Goal: Transaction & Acquisition: Purchase product/service

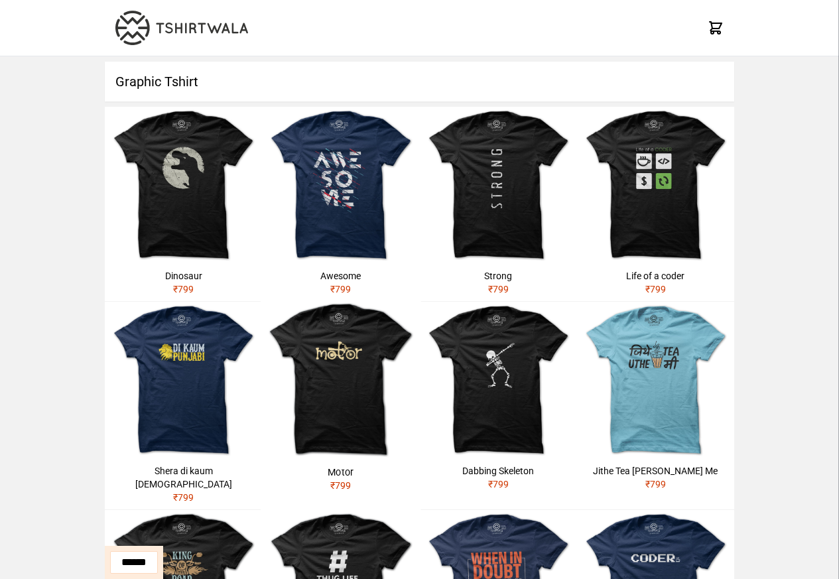
click at [153, 194] on img at bounding box center [183, 185] width 157 height 157
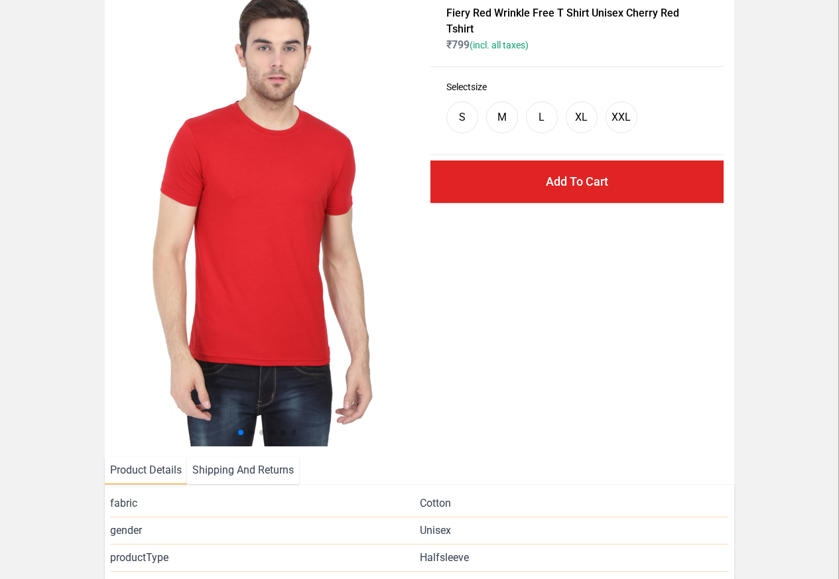
scroll to position [286, 0]
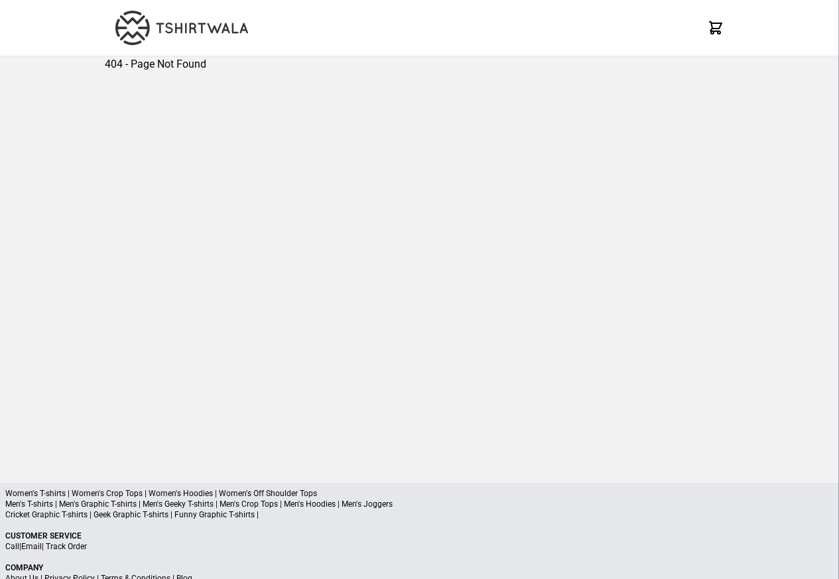
click at [50, 480] on div "X X X 404 - Page Not Found Women's T-shirts | Women's Crop Tops | Women's Hoodi…" at bounding box center [419, 321] width 839 height 642
click at [62, 494] on p "Women's T-shirts | Women's Crop Tops | Women's Hoodies | Women's Off Shoulder T…" at bounding box center [419, 493] width 828 height 11
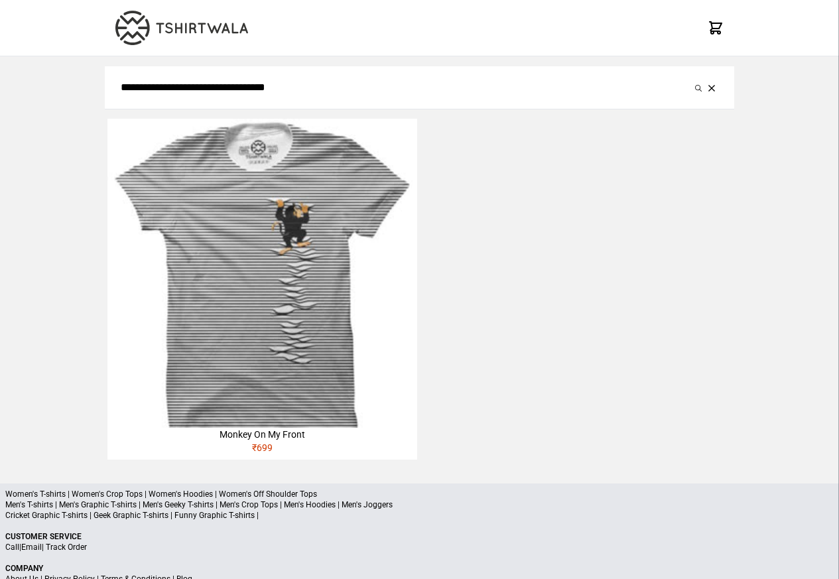
click at [289, 348] on img at bounding box center [261, 273] width 309 height 309
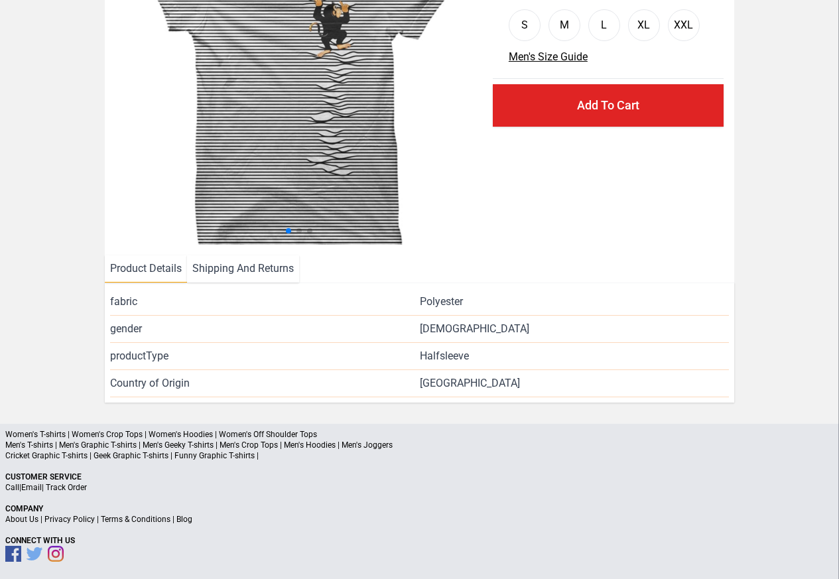
scroll to position [161, 0]
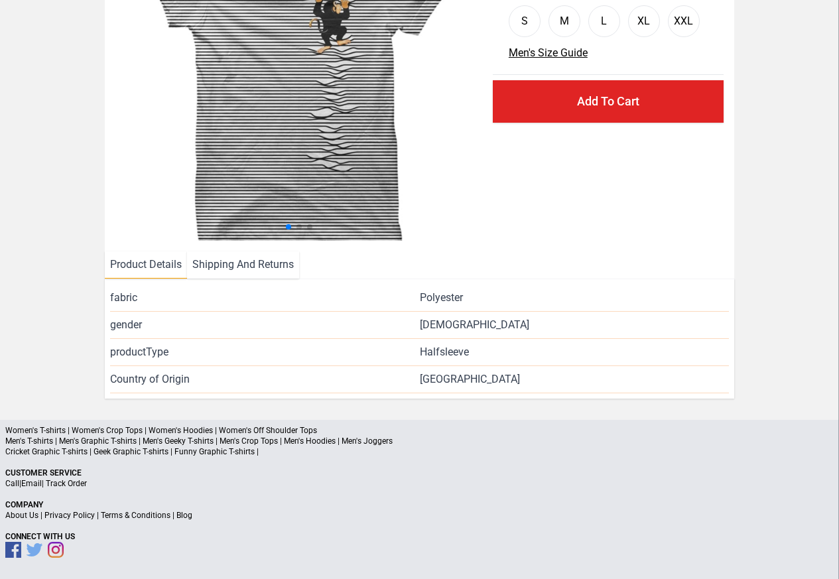
click at [151, 265] on li "Product Details" at bounding box center [146, 264] width 82 height 27
